Goal: Information Seeking & Learning: Learn about a topic

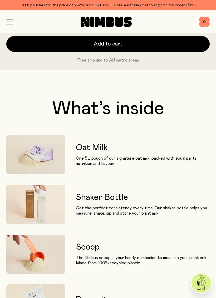
scroll to position [445, 0]
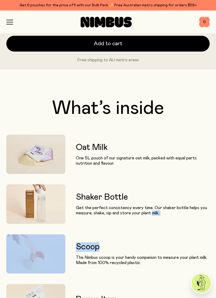
click at [164, 233] on div "Oat Milk One 5L pouch of our signature oat milk, packed with equal parts nutrit…" at bounding box center [107, 204] width 203 height 139
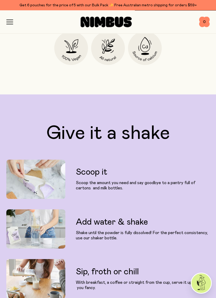
scroll to position [1137, 0]
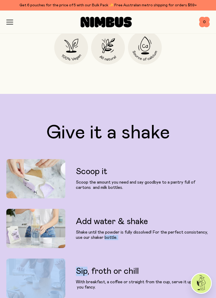
click at [167, 259] on div "Sip, froth or chill With breakfast, a coffee or straight from the cup, serve it…" at bounding box center [107, 278] width 203 height 39
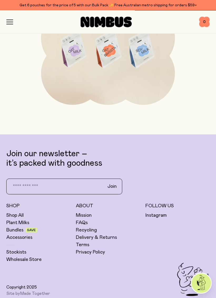
scroll to position [2622, 0]
click at [95, 225] on div "Mission FAQs Recycling Delivery & Returns Terms Privacy Policy" at bounding box center [108, 233] width 64 height 43
click at [86, 221] on link "FAQs" at bounding box center [82, 223] width 12 height 6
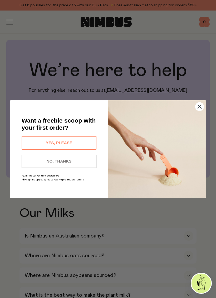
click at [199, 103] on circle "Close dialog" at bounding box center [199, 106] width 8 height 8
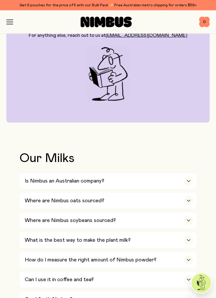
scroll to position [56, 0]
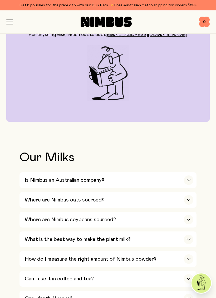
click at [192, 178] on div "button" at bounding box center [188, 180] width 9 height 9
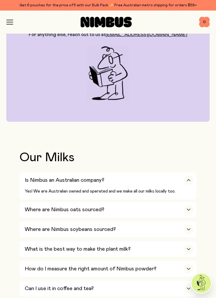
click at [187, 208] on div "button" at bounding box center [188, 209] width 9 height 9
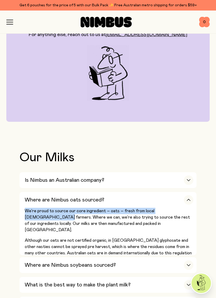
click at [160, 257] on div "Where are Nimbus soybeans sourced?" at bounding box center [109, 265] width 168 height 16
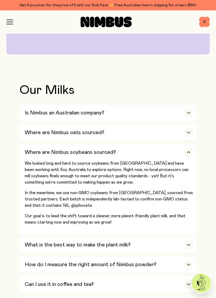
scroll to position [123, 0]
click at [156, 275] on div "Can I use it in coffee and tea?" at bounding box center [109, 285] width 168 height 16
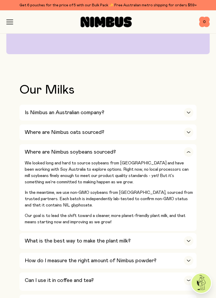
scroll to position [123, 0]
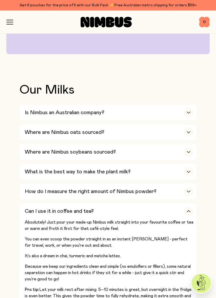
click at [143, 164] on div "What is the best way to make the plant milk?" at bounding box center [109, 172] width 168 height 16
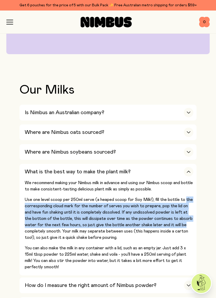
click at [196, 206] on button "What is the best way to make the plant milk? We recommend making your Nimbus mi…" at bounding box center [107, 220] width 177 height 112
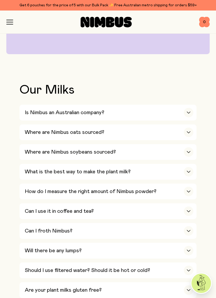
scroll to position [125, 0]
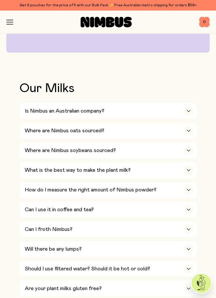
click at [163, 182] on div "How do I measure the right amount of Nimbus powder?" at bounding box center [109, 190] width 168 height 16
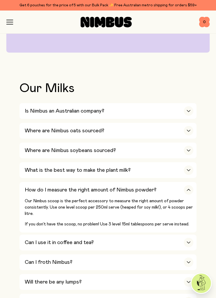
click at [113, 235] on div "Can I use it in coffee and tea?" at bounding box center [109, 243] width 168 height 16
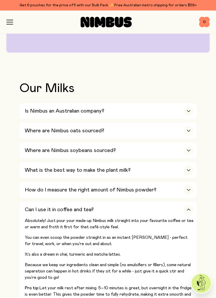
click at [160, 202] on div "Can I use it in coffee and tea?" at bounding box center [109, 210] width 168 height 16
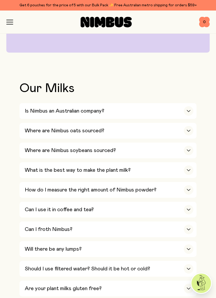
click at [113, 222] on div "Can I froth Nimbus?" at bounding box center [109, 230] width 168 height 16
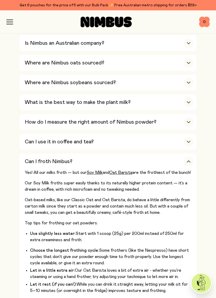
scroll to position [193, 0]
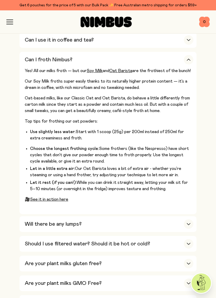
click at [132, 217] on div "Will there be any lumps?" at bounding box center [109, 225] width 168 height 16
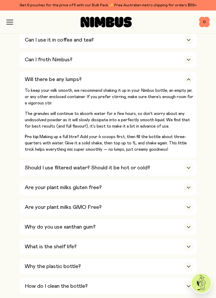
click at [139, 200] on div "Are your plant milks GMO Free?" at bounding box center [109, 208] width 168 height 16
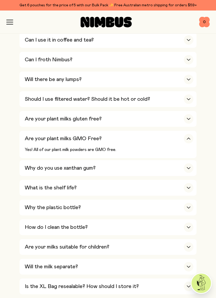
click at [138, 160] on div "Why do you use xanthan gum?" at bounding box center [109, 168] width 168 height 16
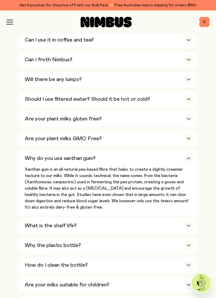
click at [162, 218] on div "What is the shelf life?" at bounding box center [109, 226] width 168 height 16
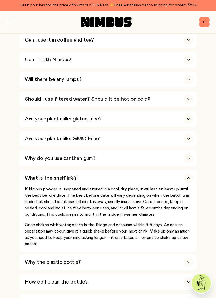
click at [143, 255] on div "Why the plastic bottle?" at bounding box center [109, 263] width 168 height 16
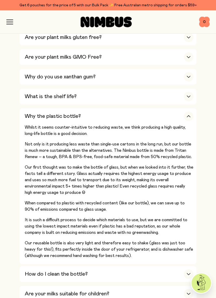
scroll to position [376, 0]
click at [141, 266] on div "How do I clean the bottle?" at bounding box center [109, 274] width 168 height 16
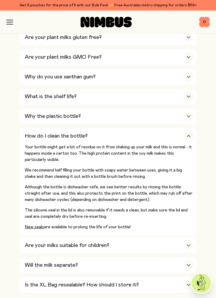
click at [117, 257] on div "Will the milk separate?" at bounding box center [109, 265] width 168 height 16
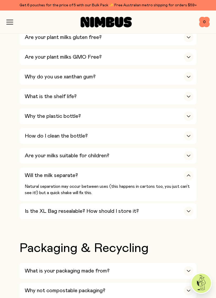
click at [137, 204] on div "Is the XL Bag resealable? How should I store it?" at bounding box center [109, 212] width 168 height 16
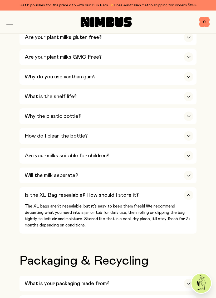
click at [120, 275] on div "What is your packaging made from?" at bounding box center [109, 284] width 168 height 16
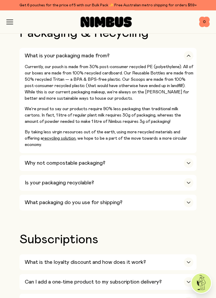
scroll to position [605, 0]
click at [122, 155] on div "Why not compostable packaging?" at bounding box center [109, 163] width 168 height 16
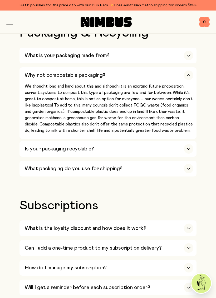
click at [122, 141] on div "Is your packaging recyclable?" at bounding box center [109, 149] width 168 height 16
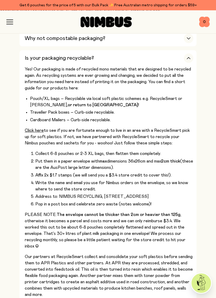
scroll to position [644, 0]
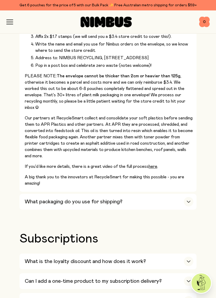
click at [175, 254] on div "What is the loyalty discount and how does it work?" at bounding box center [109, 262] width 168 height 16
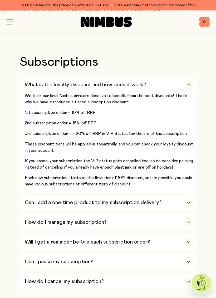
scroll to position [958, 0]
click at [190, 237] on div "button" at bounding box center [188, 241] width 9 height 9
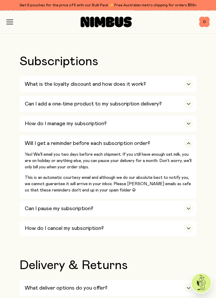
click at [169, 201] on div "Can I pause my subscription?" at bounding box center [109, 209] width 168 height 16
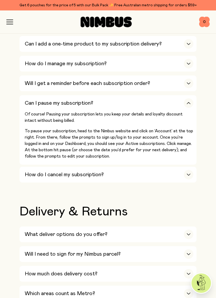
click at [156, 247] on div "Will I need to sign for my Nimbus parcel?" at bounding box center [109, 255] width 168 height 16
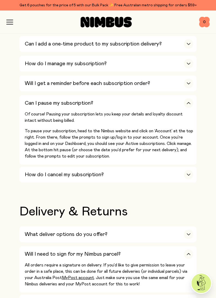
scroll to position [1018, 0]
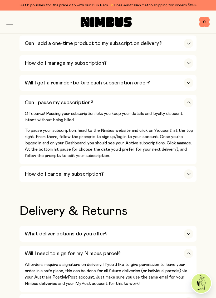
click at [188, 275] on div "button" at bounding box center [188, 301] width 9 height 9
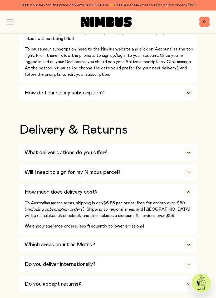
scroll to position [1100, 0]
click at [190, 264] on icon "button" at bounding box center [188, 265] width 4 height 2
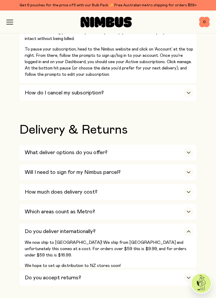
click at [190, 227] on div "button" at bounding box center [188, 231] width 9 height 9
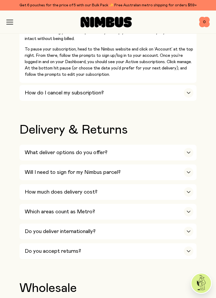
click at [187, 251] on icon "button" at bounding box center [188, 252] width 3 height 2
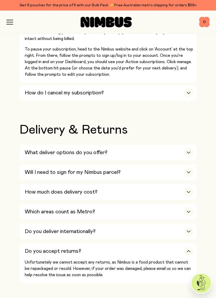
click at [184, 247] on div "button" at bounding box center [188, 251] width 9 height 9
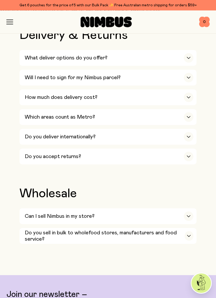
scroll to position [1195, 0]
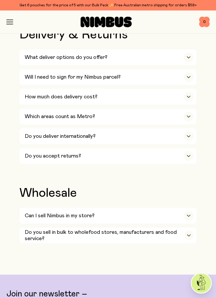
click at [187, 215] on icon "button" at bounding box center [188, 216] width 4 height 2
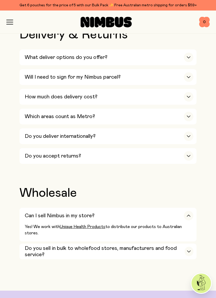
click at [188, 215] on icon "button" at bounding box center [188, 216] width 4 height 2
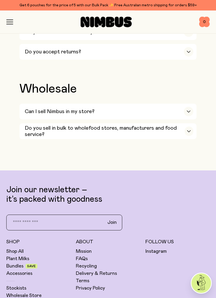
scroll to position [1299, 0]
click at [19, 249] on link "Shop All" at bounding box center [14, 252] width 17 height 6
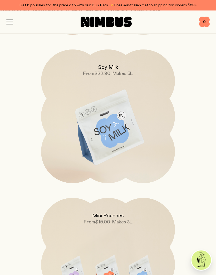
scroll to position [359, 0]
click at [113, 120] on img at bounding box center [108, 127] width 134 height 157
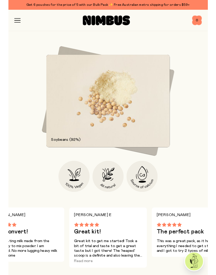
scroll to position [544, 0]
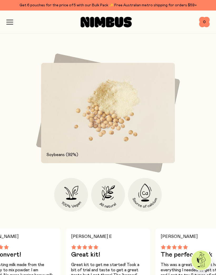
click at [34, 178] on div "Our Soy Milk mix is gluten free and packed with non-GMO, glyphosate-free soybea…" at bounding box center [107, 89] width 203 height 245
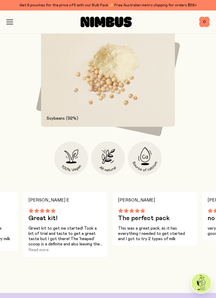
scroll to position [580, 0]
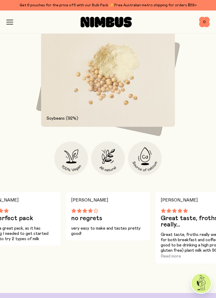
click at [9, 20] on icon "button" at bounding box center [9, 22] width 7 height 5
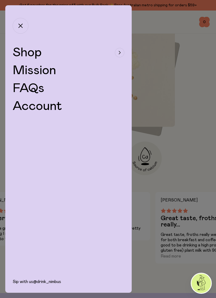
click at [30, 52] on span "Shop" at bounding box center [27, 52] width 29 height 13
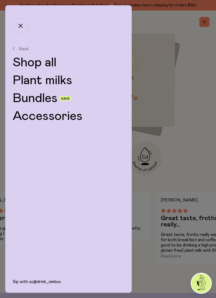
click at [45, 96] on link "Bundles" at bounding box center [35, 98] width 45 height 13
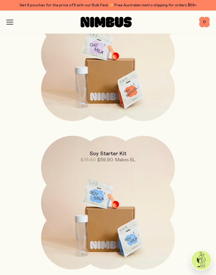
scroll to position [124, 0]
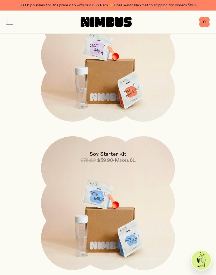
click at [105, 219] on img at bounding box center [108, 214] width 134 height 157
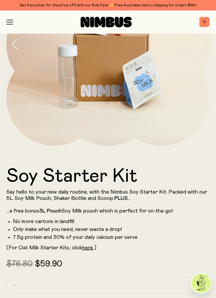
scroll to position [98, 0]
click at [16, 39] on icon "button" at bounding box center [15, 43] width 7 height 11
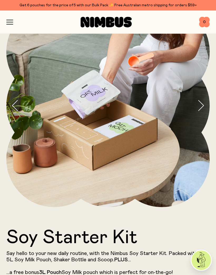
scroll to position [36, 0]
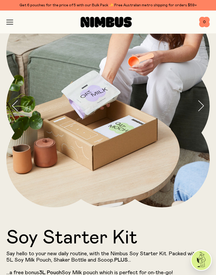
click at [202, 105] on icon "button" at bounding box center [200, 105] width 7 height 11
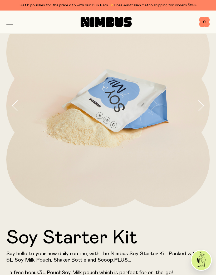
click at [200, 102] on icon "button" at bounding box center [201, 106] width 5 height 10
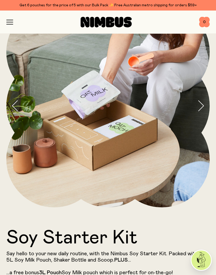
click at [198, 102] on icon "button" at bounding box center [200, 105] width 7 height 11
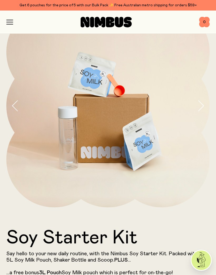
click at [7, 20] on icon "button" at bounding box center [9, 22] width 7 height 5
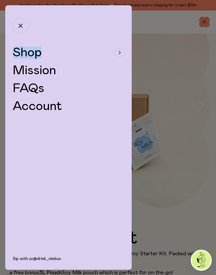
click at [69, 67] on div "Shop Mission FAQs Account" at bounding box center [68, 79] width 126 height 83
click at [27, 50] on span "Shop" at bounding box center [27, 52] width 29 height 13
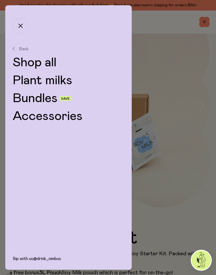
click at [42, 62] on link "Shop all" at bounding box center [69, 62] width 112 height 13
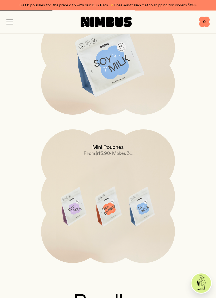
scroll to position [428, 0]
click at [107, 169] on img at bounding box center [108, 208] width 134 height 157
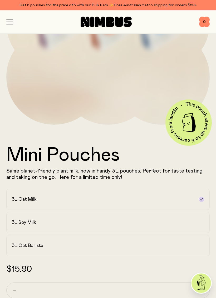
scroll to position [118, 0]
click at [10, 20] on icon "button" at bounding box center [10, 20] width 6 height 0
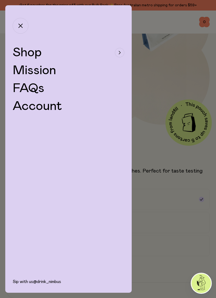
click at [34, 55] on span "Shop" at bounding box center [27, 52] width 29 height 13
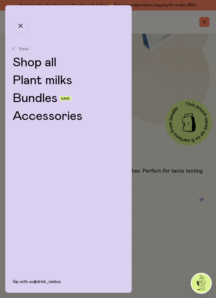
click at [48, 97] on link "Bundles" at bounding box center [35, 98] width 45 height 13
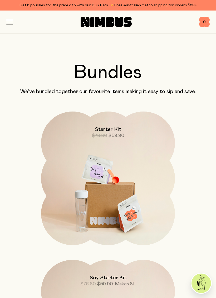
click at [8, 18] on div "Shop Mission FAQs Log In 0 0" at bounding box center [107, 22] width 203 height 23
click at [13, 19] on div "Shop Mission FAQs Log In 0 0" at bounding box center [107, 22] width 203 height 23
click at [14, 18] on div at bounding box center [106, 22] width 186 height 11
click at [9, 20] on icon "button" at bounding box center [10, 20] width 6 height 0
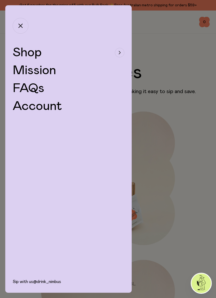
click at [37, 53] on span "Shop" at bounding box center [27, 52] width 29 height 13
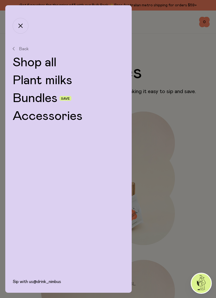
click at [58, 116] on link "Accessories" at bounding box center [69, 116] width 112 height 13
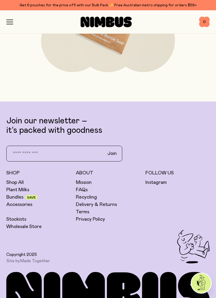
scroll to position [470, 0]
click at [90, 197] on link "Recycling" at bounding box center [86, 197] width 21 height 6
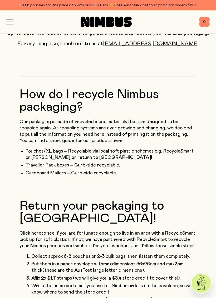
scroll to position [61, 0]
click at [11, 16] on div "Shop Mission FAQs Log In 0 0" at bounding box center [107, 22] width 203 height 23
click at [10, 20] on icon "button" at bounding box center [10, 20] width 6 height 0
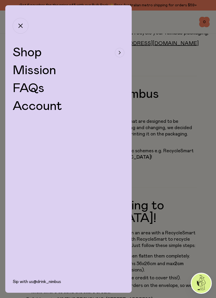
click at [36, 51] on span "Shop" at bounding box center [27, 52] width 29 height 13
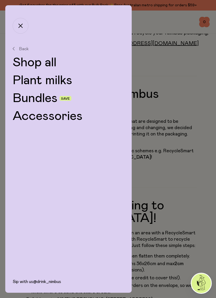
click at [54, 79] on link "Plant milks" at bounding box center [69, 80] width 112 height 13
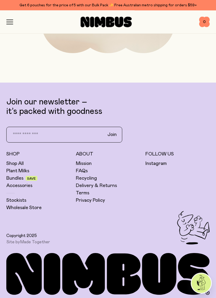
scroll to position [640, 0]
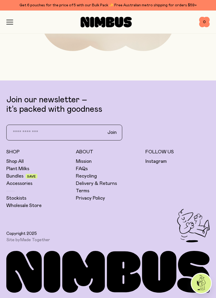
click at [18, 159] on link "Shop All" at bounding box center [14, 161] width 17 height 6
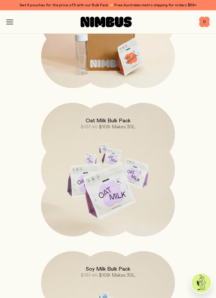
scroll to position [1111, 0]
click at [200, 275] on img at bounding box center [200, 283] width 19 height 19
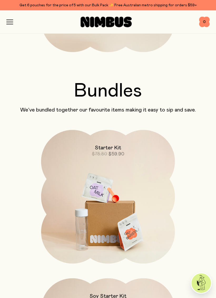
scroll to position [639, 0]
click at [12, 22] on icon "button" at bounding box center [9, 22] width 7 height 5
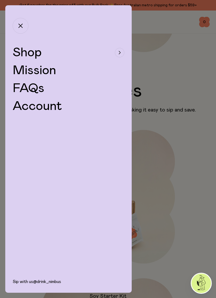
click at [37, 87] on link "FAQs" at bounding box center [29, 88] width 32 height 13
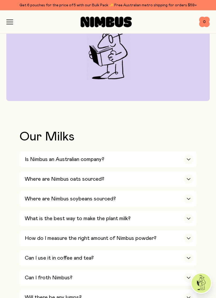
scroll to position [77, 0]
click at [188, 214] on div "button" at bounding box center [188, 218] width 9 height 9
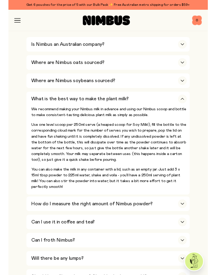
scroll to position [186, 0]
